Goal: Transaction & Acquisition: Purchase product/service

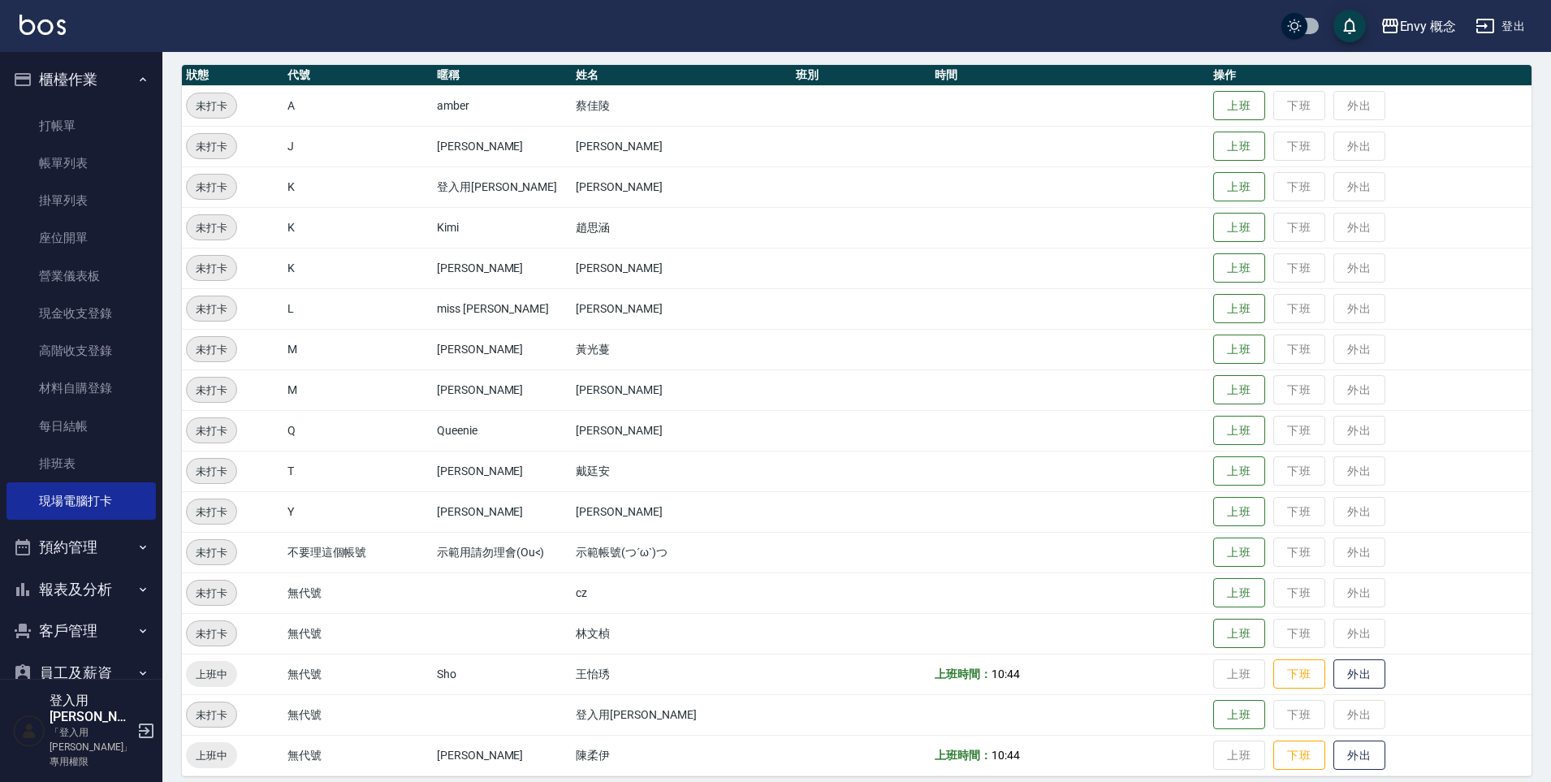
scroll to position [191, 0]
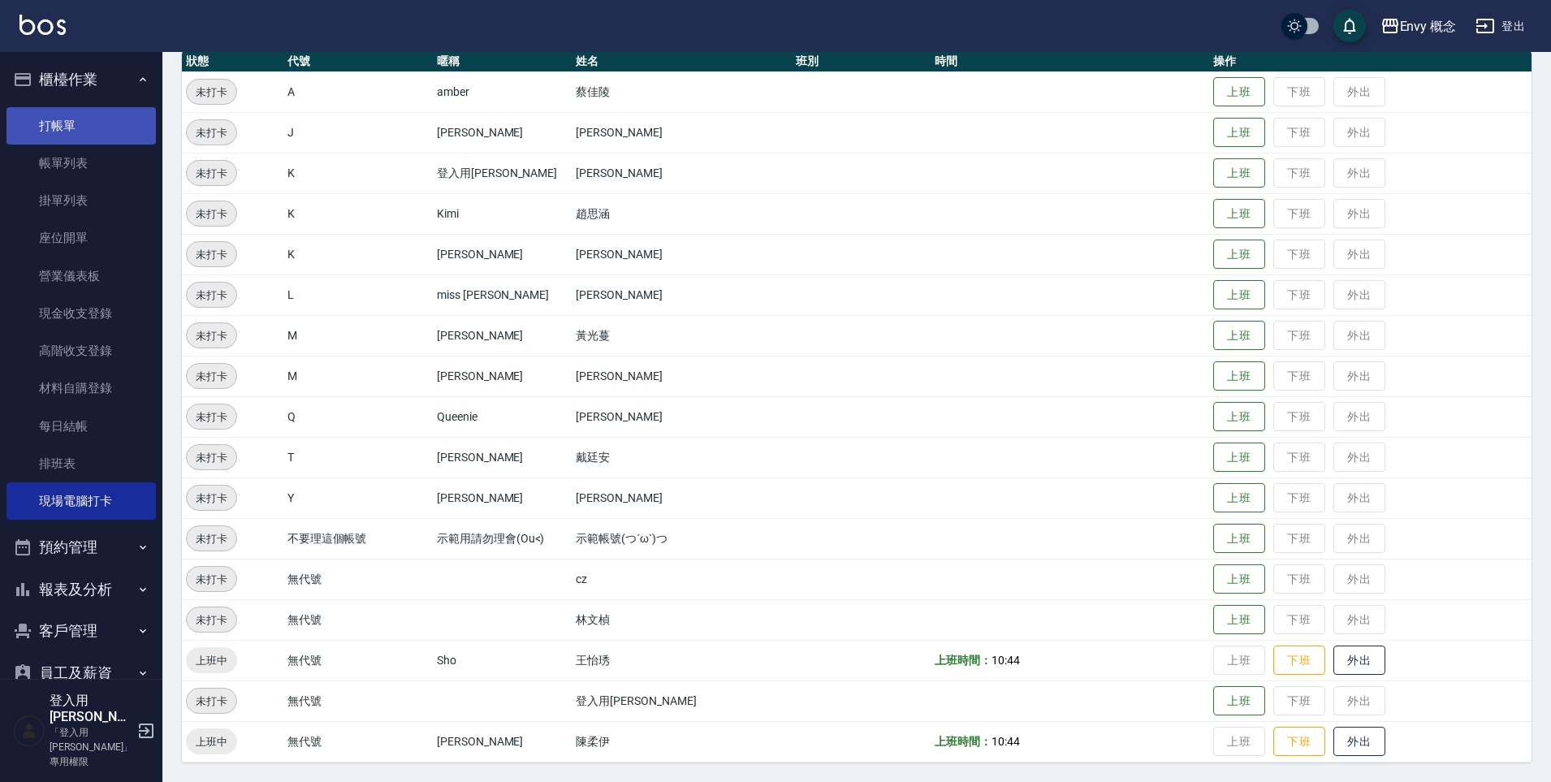
click at [81, 121] on link "打帳單" at bounding box center [80, 125] width 149 height 37
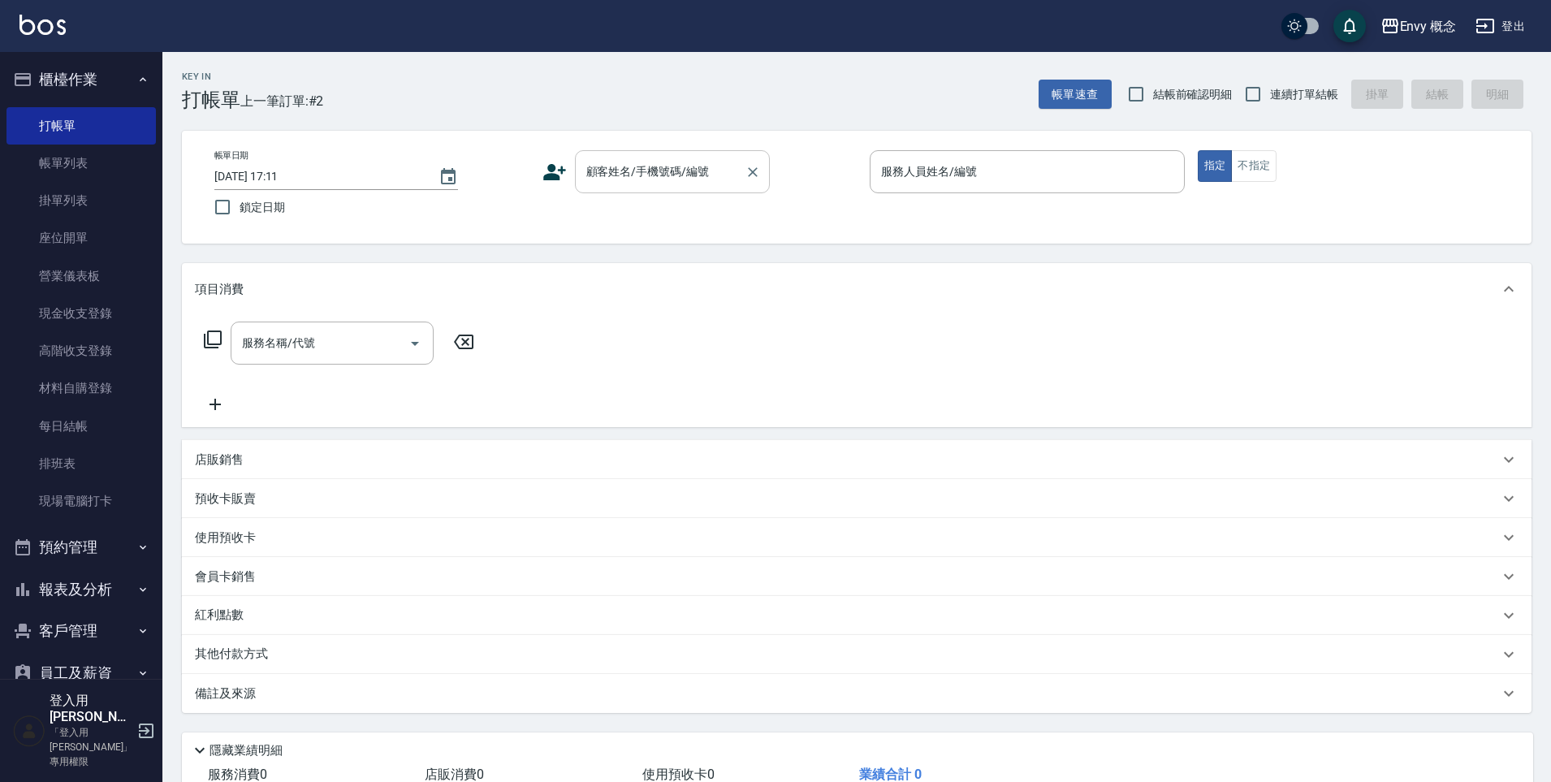
drag, startPoint x: 0, startPoint y: 0, endPoint x: 646, endPoint y: 163, distance: 665.9
click at [641, 167] on div "顧客姓名/手機號碼/編號 顧客姓名/手機號碼/編號" at bounding box center [672, 171] width 195 height 43
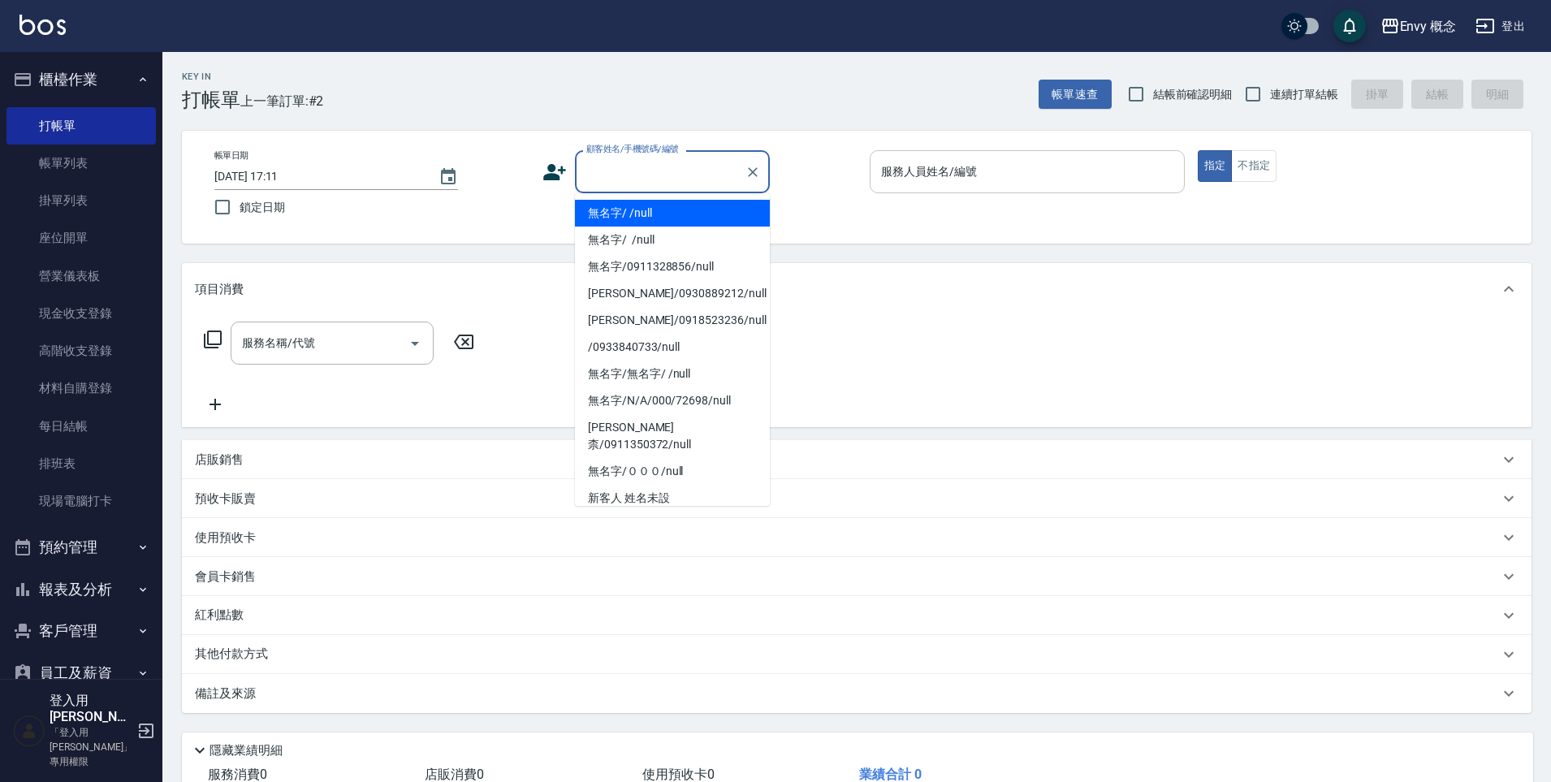
click at [634, 212] on li "無名字/ /null" at bounding box center [672, 213] width 195 height 27
type input "無名字/ /null"
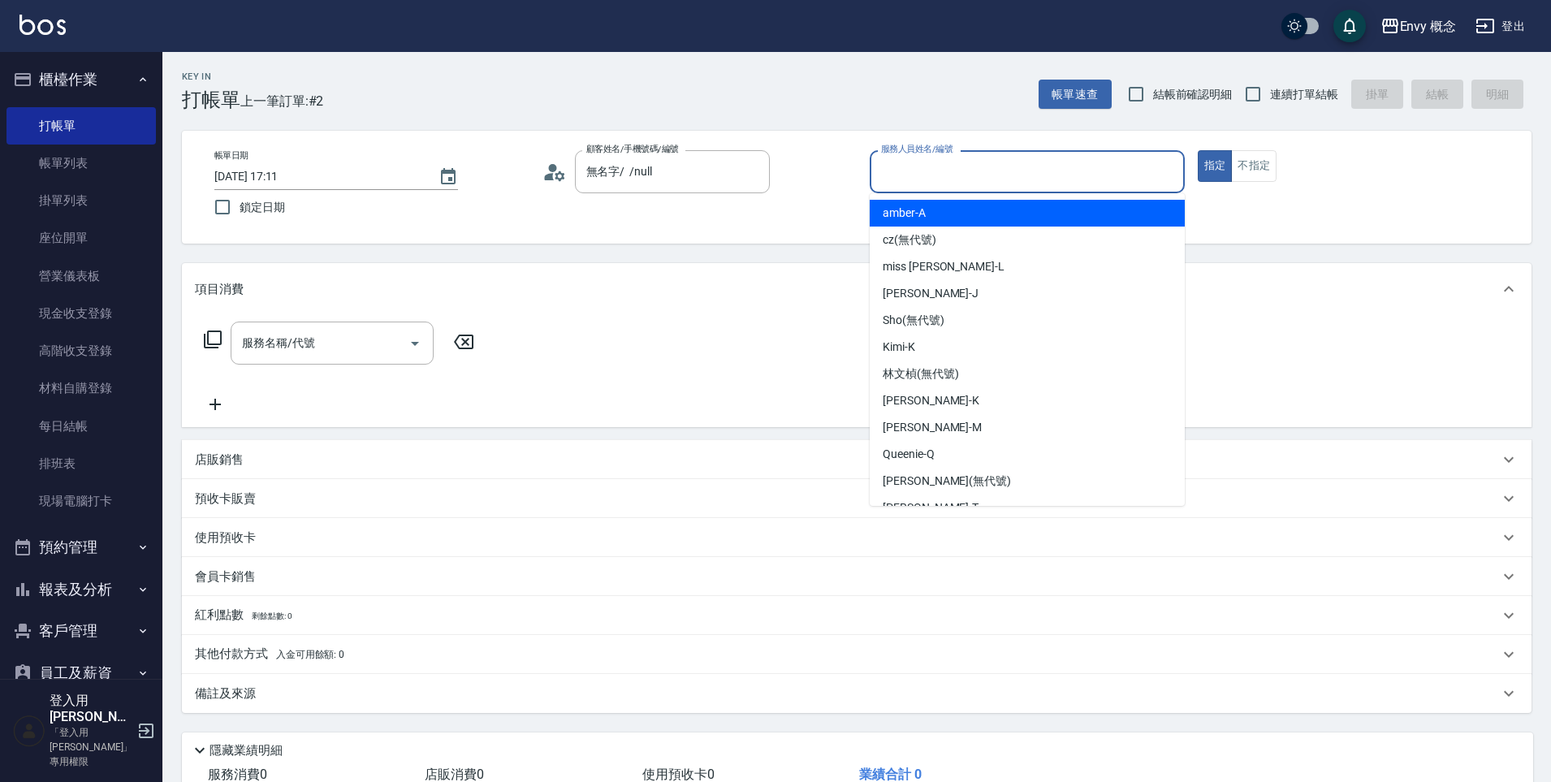
click at [982, 161] on input "服務人員姓名/編號" at bounding box center [1027, 172] width 300 height 28
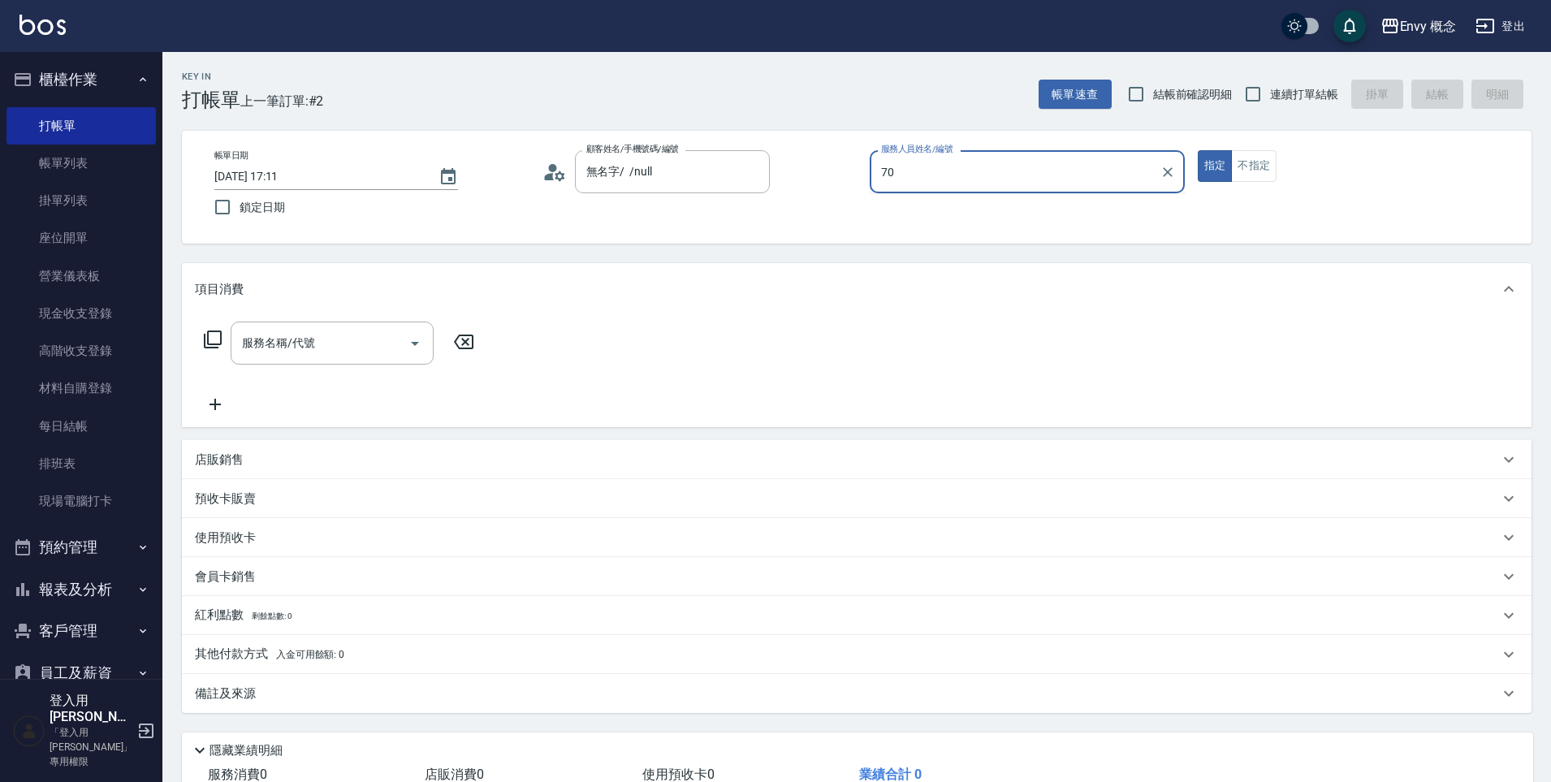
type input "7"
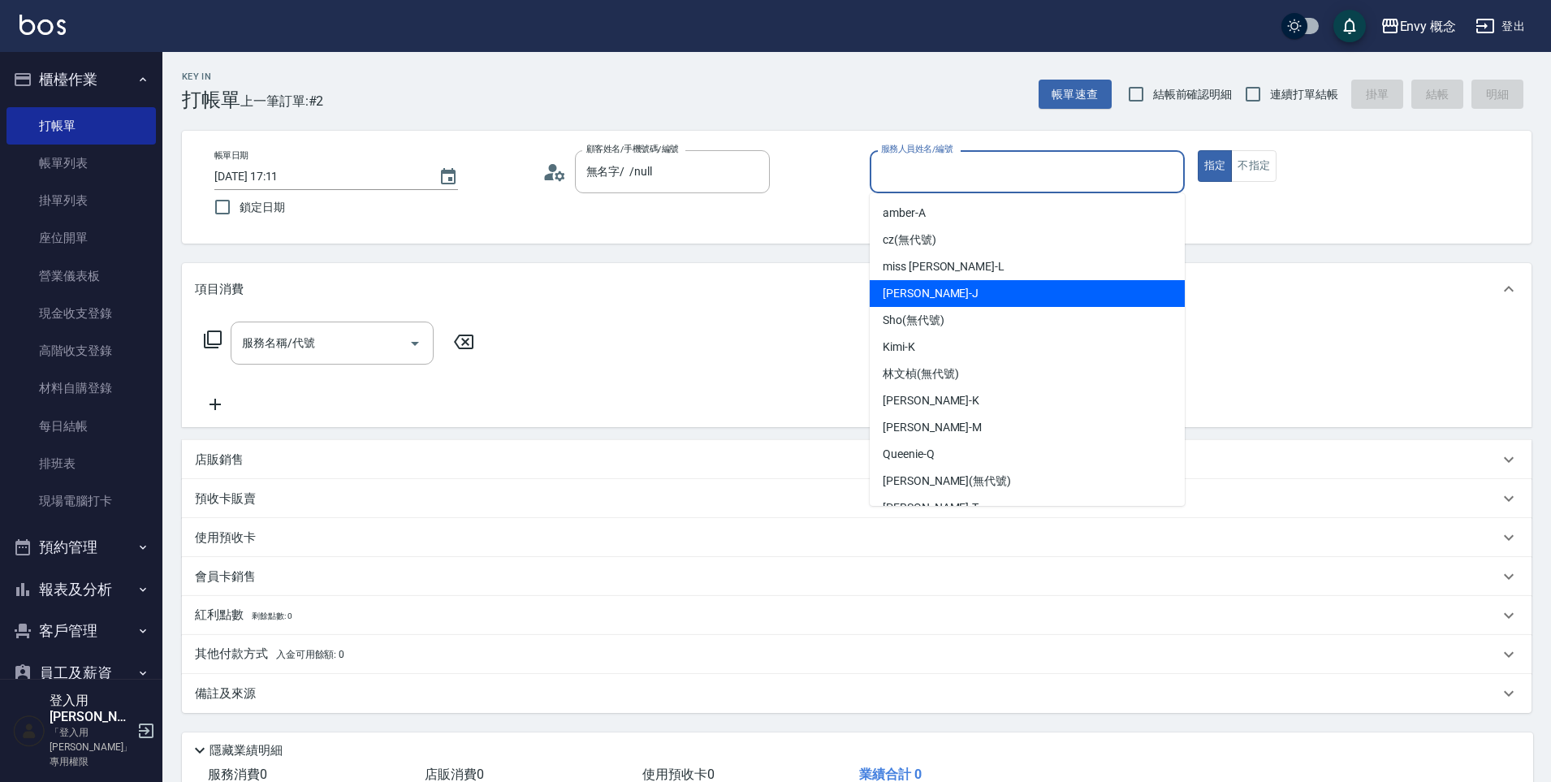
click at [927, 286] on div "Jessie -J" at bounding box center [1027, 293] width 315 height 27
type input "Jessie-J"
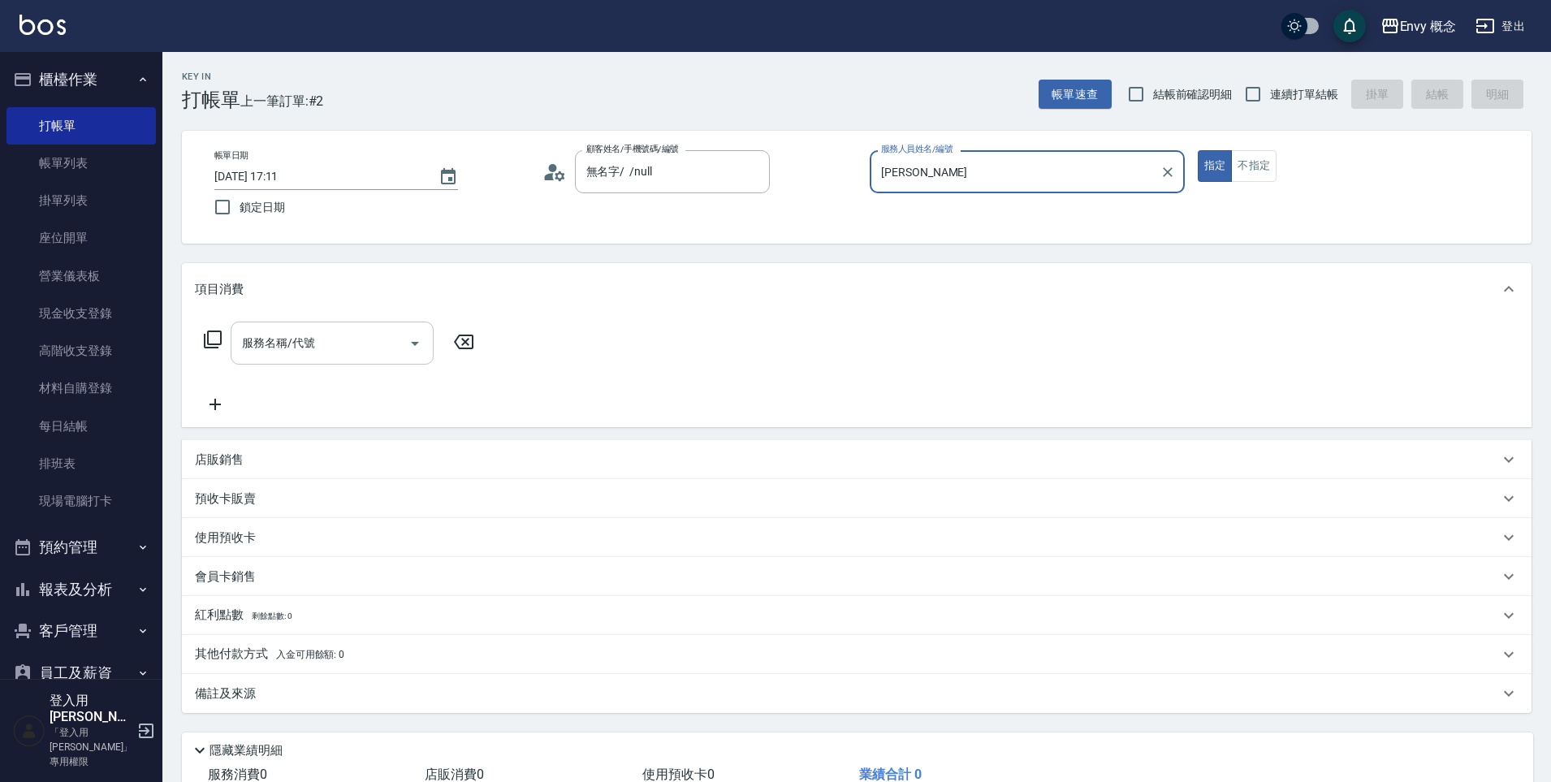
click at [387, 347] on input "服務名稱/代號" at bounding box center [320, 343] width 164 height 28
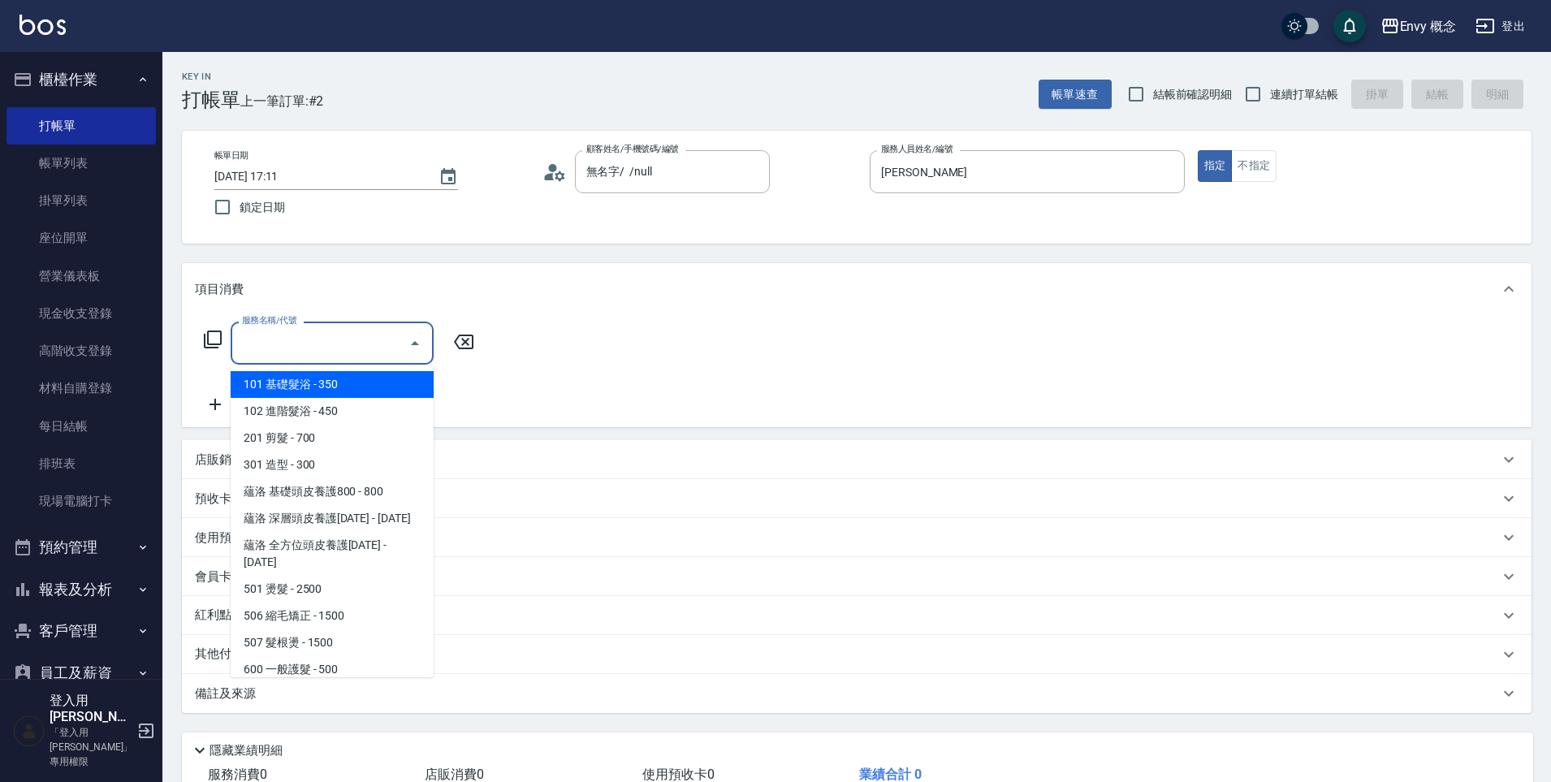
type input "2"
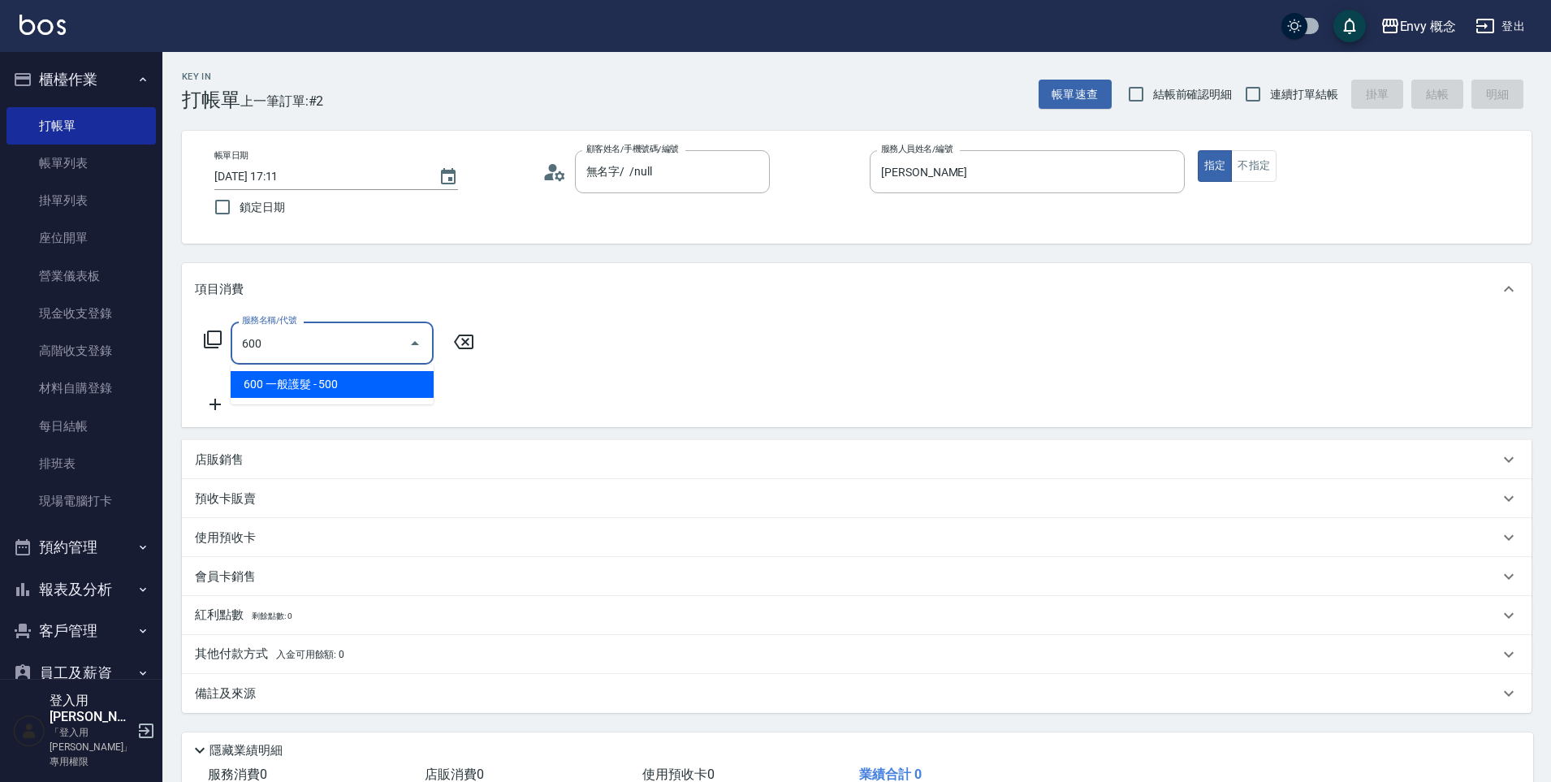
click at [356, 387] on span "600 一般護髮 - 500" at bounding box center [332, 384] width 203 height 27
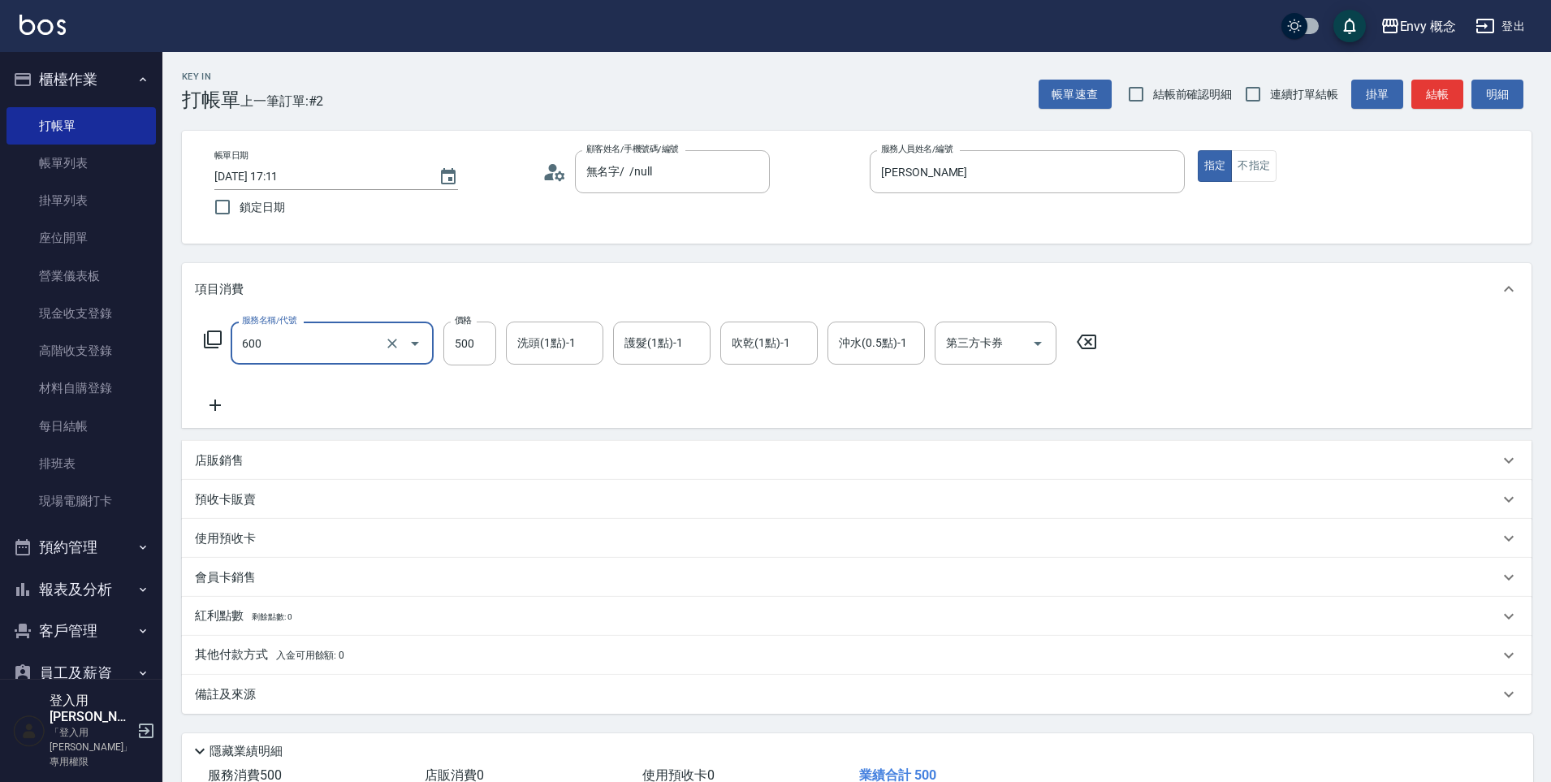
type input "600 一般護髮(600)"
type input "1500"
click at [316, 668] on div "其他付款方式 入金可用餘額: 0" at bounding box center [857, 655] width 1350 height 39
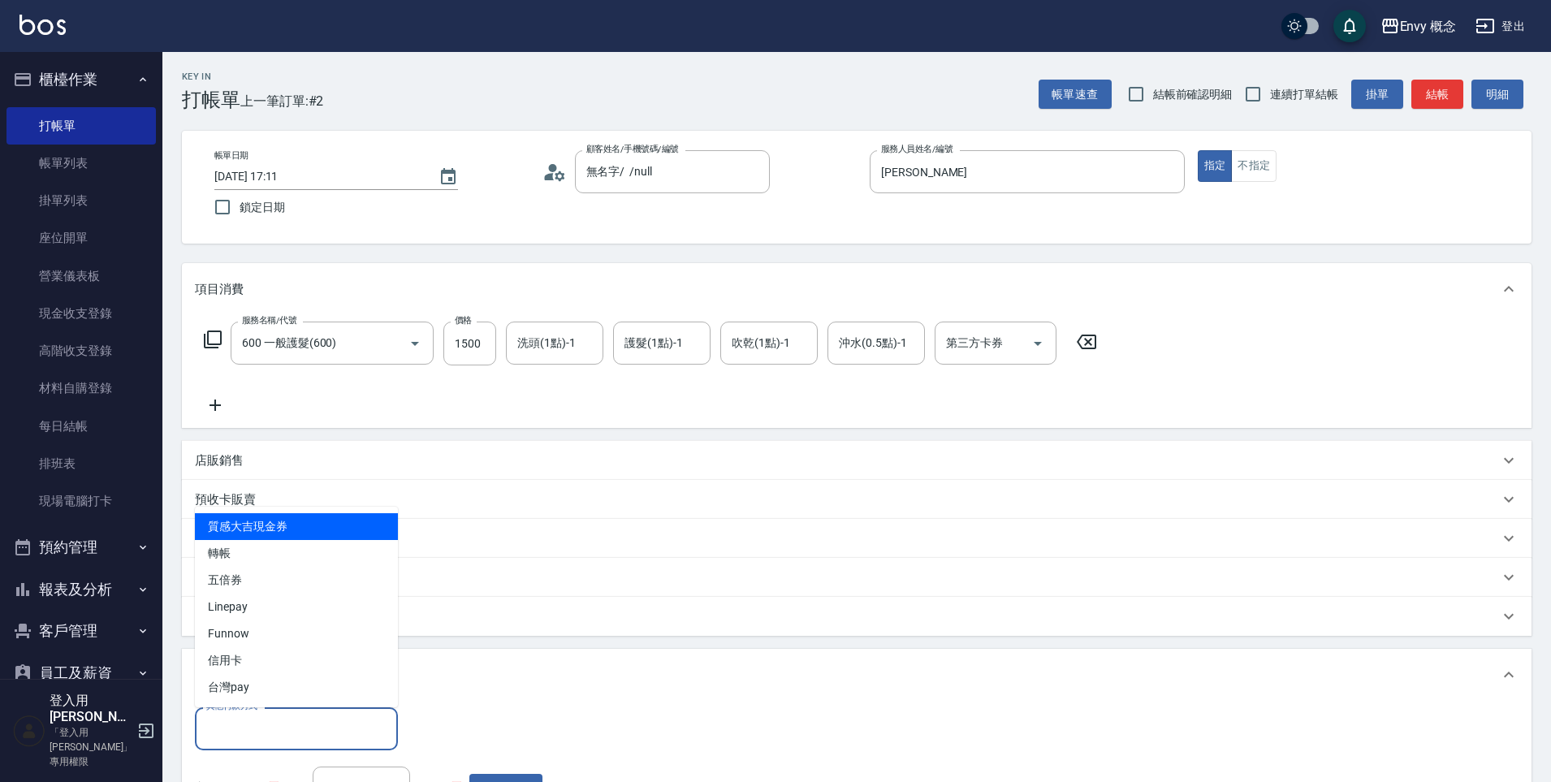
click at [309, 715] on input "其他付款方式" at bounding box center [296, 729] width 188 height 28
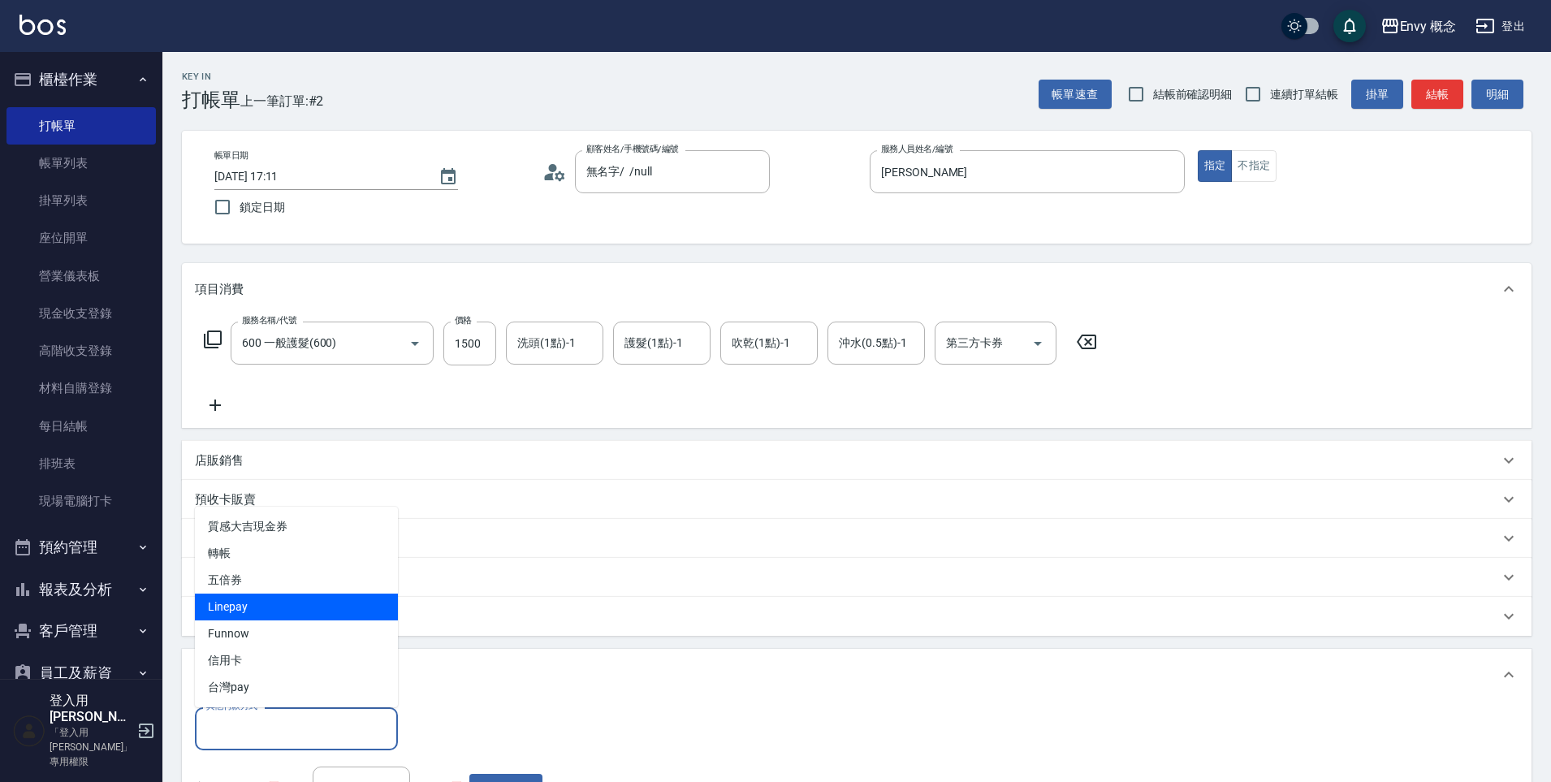
click at [277, 608] on span "Linepay" at bounding box center [296, 607] width 203 height 27
type input "Linepay"
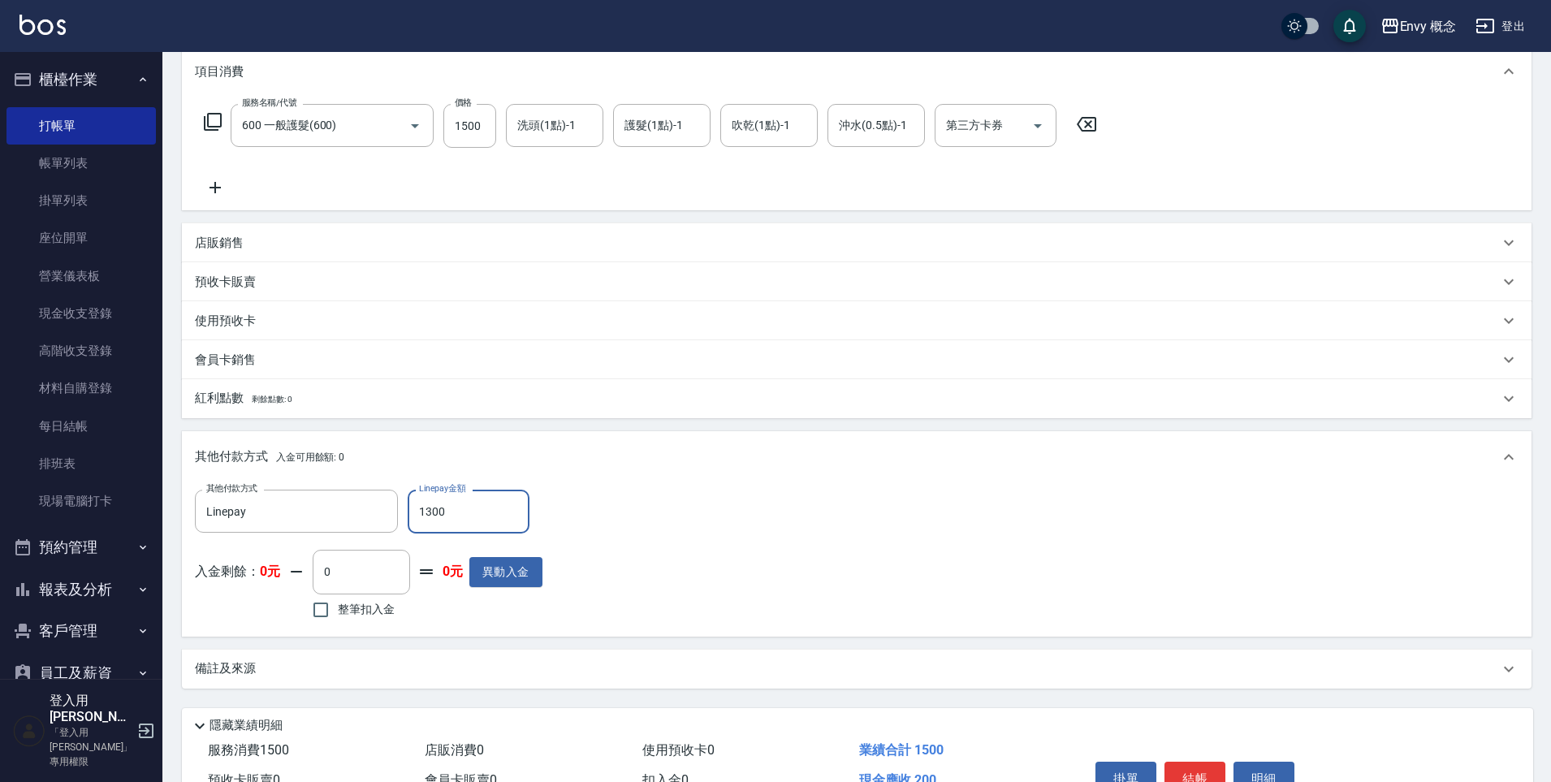
scroll to position [308, 0]
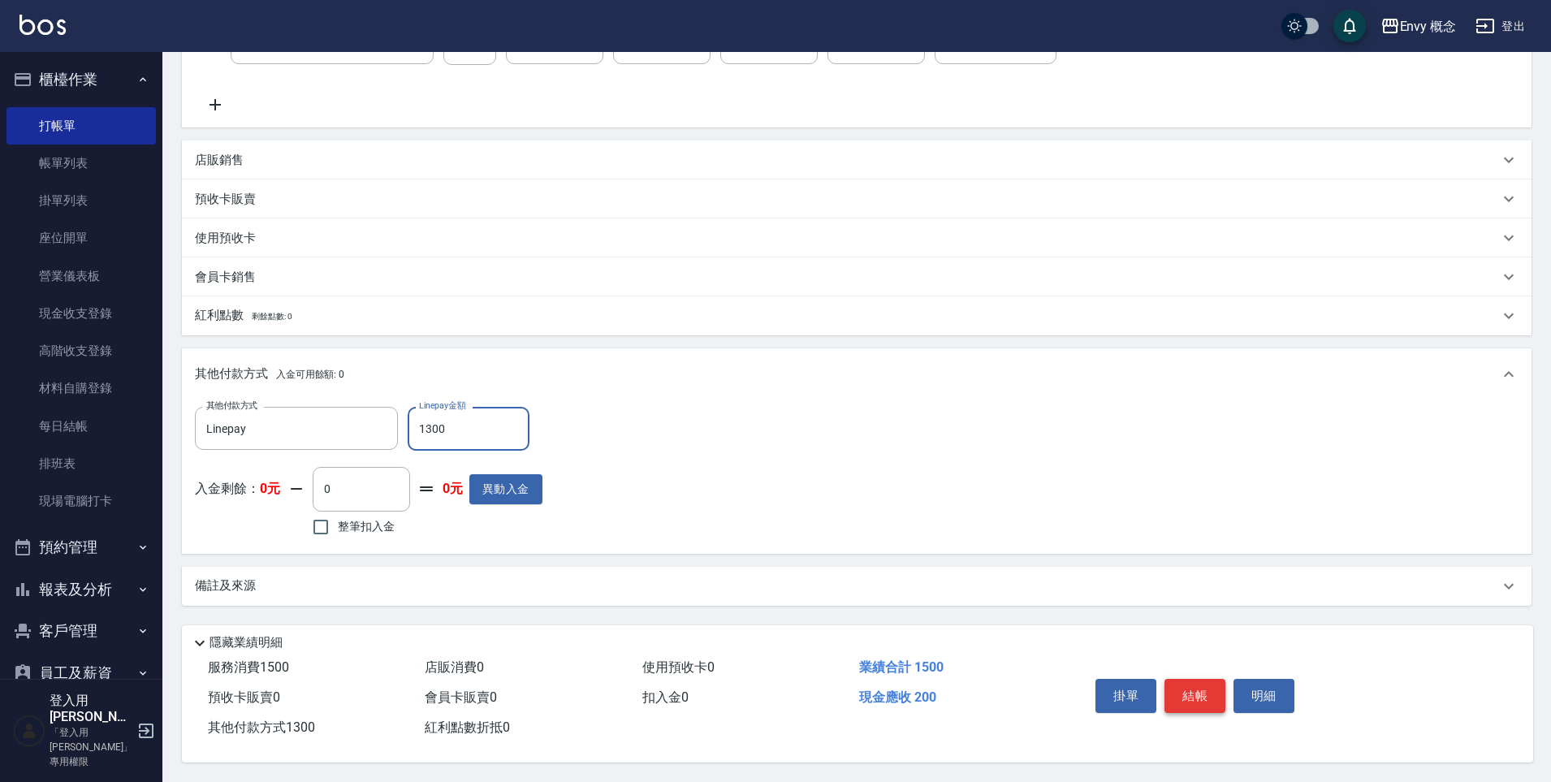
type input "1300"
click at [1177, 692] on button "結帳" at bounding box center [1194, 696] width 61 height 34
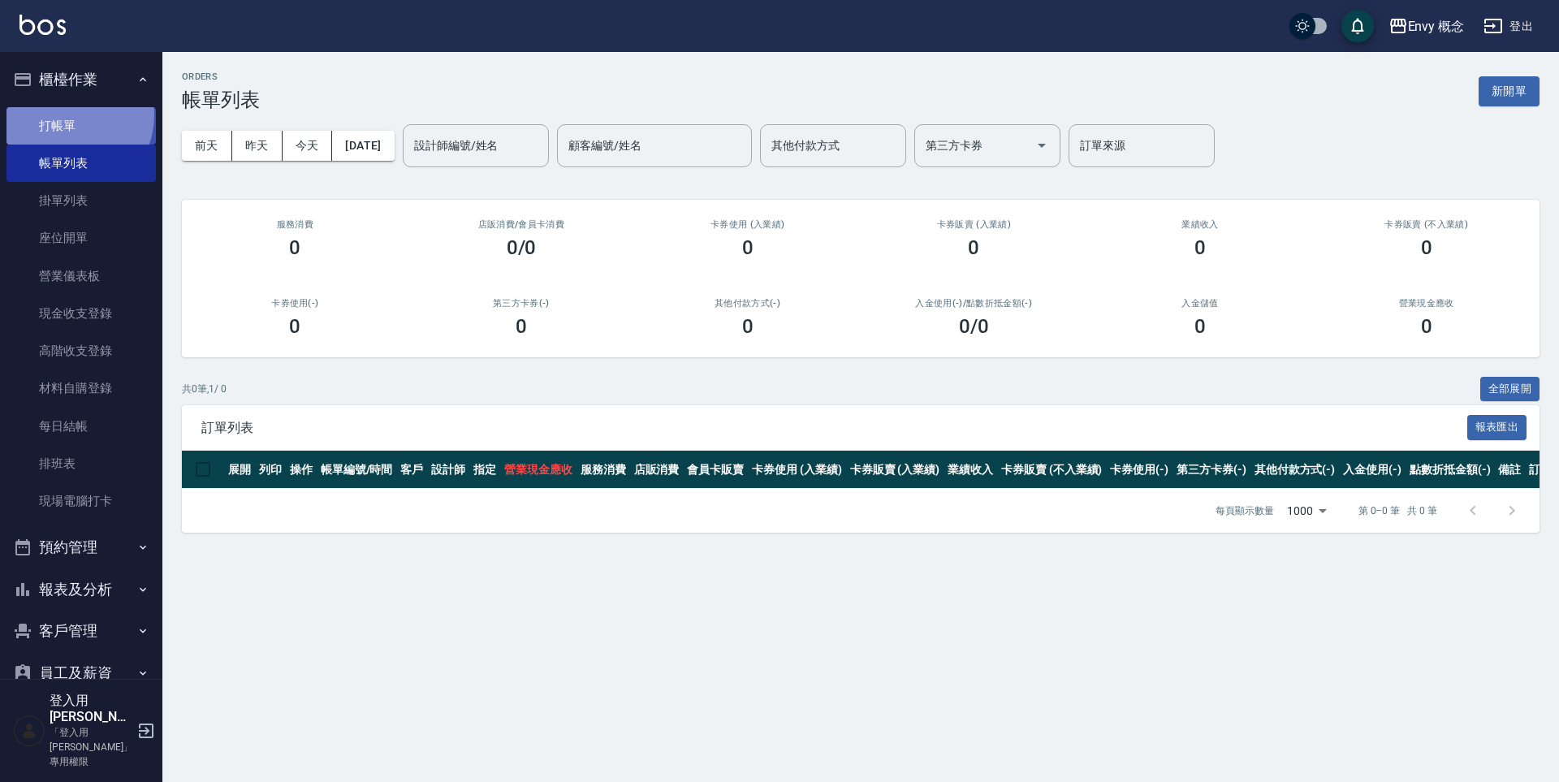
click at [66, 114] on link "打帳單" at bounding box center [80, 125] width 149 height 37
